Goal: Information Seeking & Learning: Learn about a topic

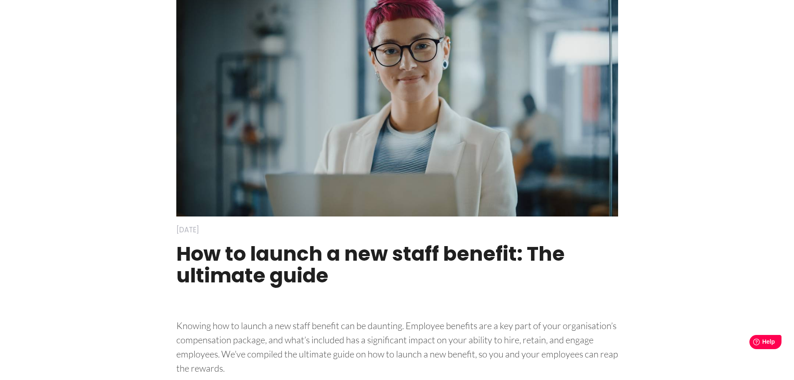
scroll to position [125, 0]
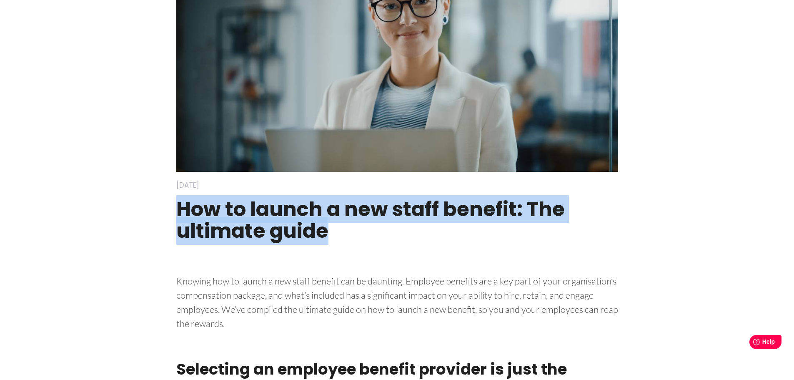
drag, startPoint x: 330, startPoint y: 233, endPoint x: 172, endPoint y: 208, distance: 159.9
click at [172, 208] on div "How to launch a new staff benefit: The ultimate guide" at bounding box center [397, 224] width 454 height 68
copy h1 "How to launch a new staff benefit: The ultimate guide"
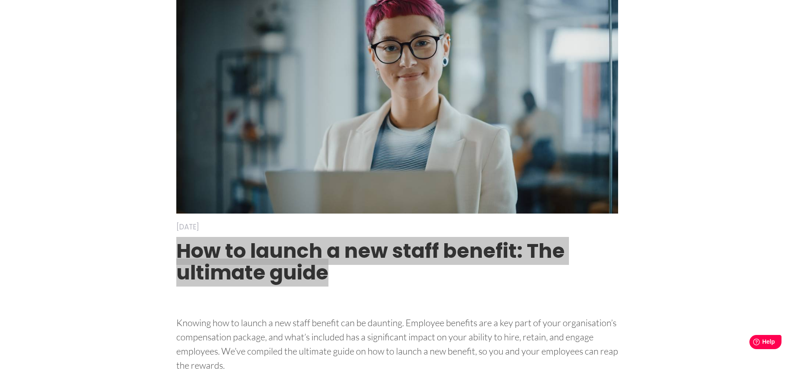
scroll to position [167, 0]
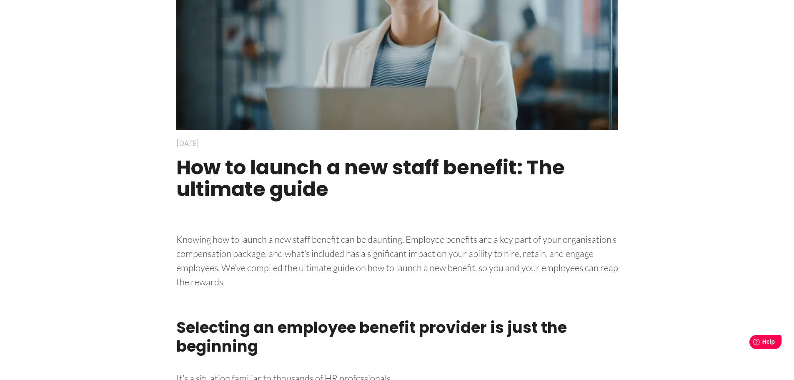
drag, startPoint x: 351, startPoint y: 218, endPoint x: 337, endPoint y: 198, distance: 24.6
click at [351, 218] on div at bounding box center [397, 223] width 442 height 13
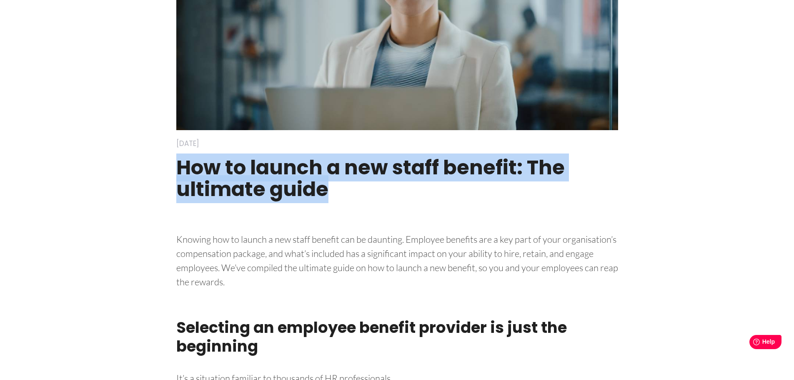
drag, startPoint x: 333, startPoint y: 187, endPoint x: 143, endPoint y: 170, distance: 191.3
copy h1 "How to launch a new staff benefit: The ultimate guide"
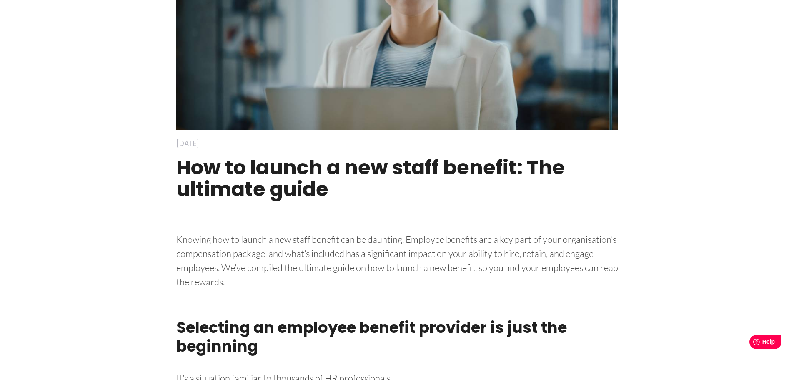
click at [419, 279] on p "Knowing how to launch a new staff benefit can be daunting. Employee benefits ar…" at bounding box center [397, 259] width 442 height 60
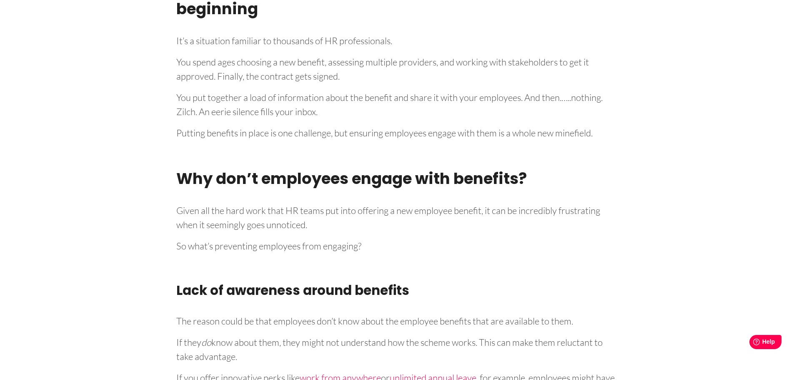
scroll to position [542, 0]
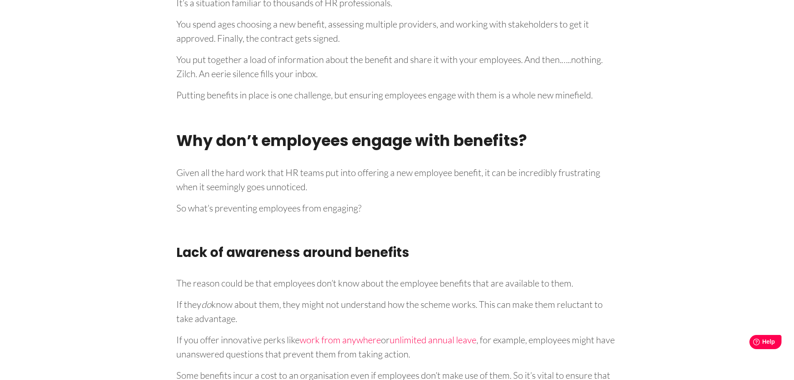
click at [468, 254] on h3 "Lack of awareness around benefits" at bounding box center [397, 254] width 442 height 29
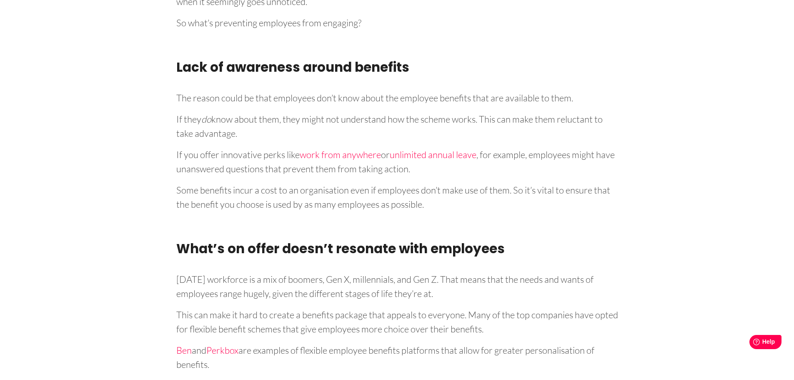
scroll to position [1690, 0]
